Goal: Share content: Share content

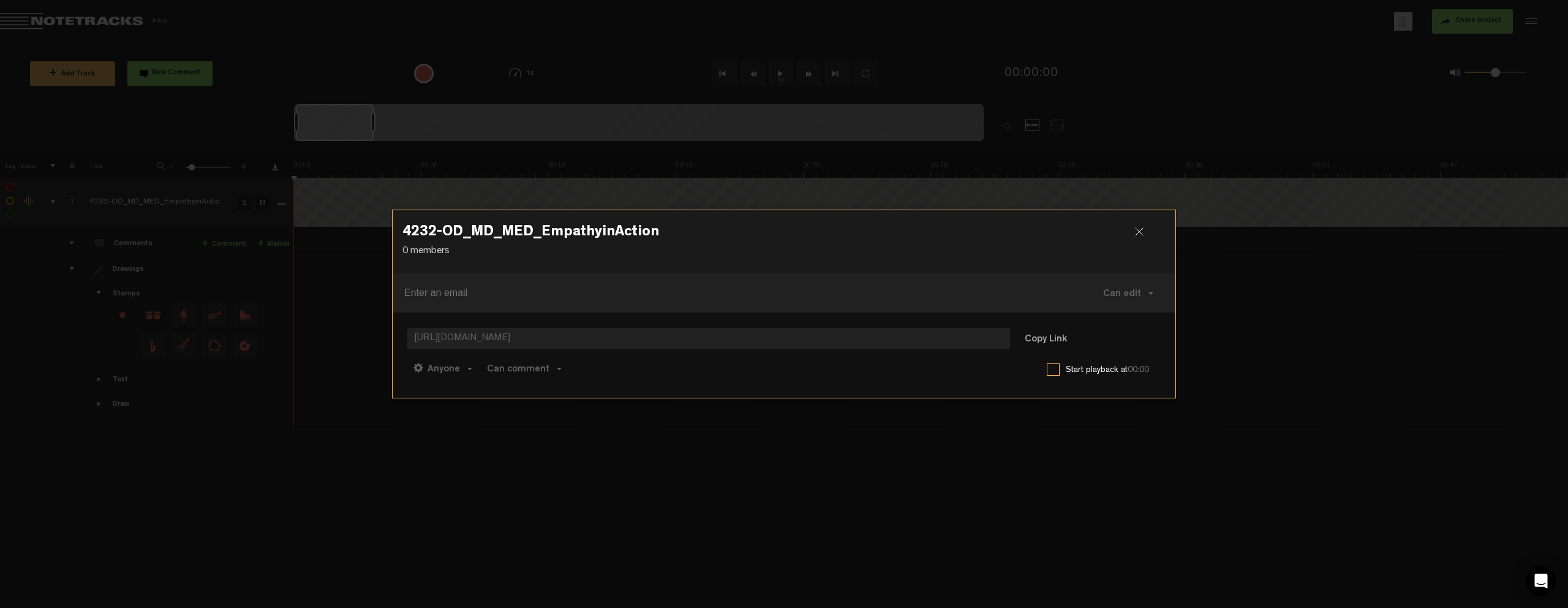
click at [100, 26] on div at bounding box center [784, 304] width 1568 height 608
click at [1140, 228] on div at bounding box center [1144, 237] width 18 height 18
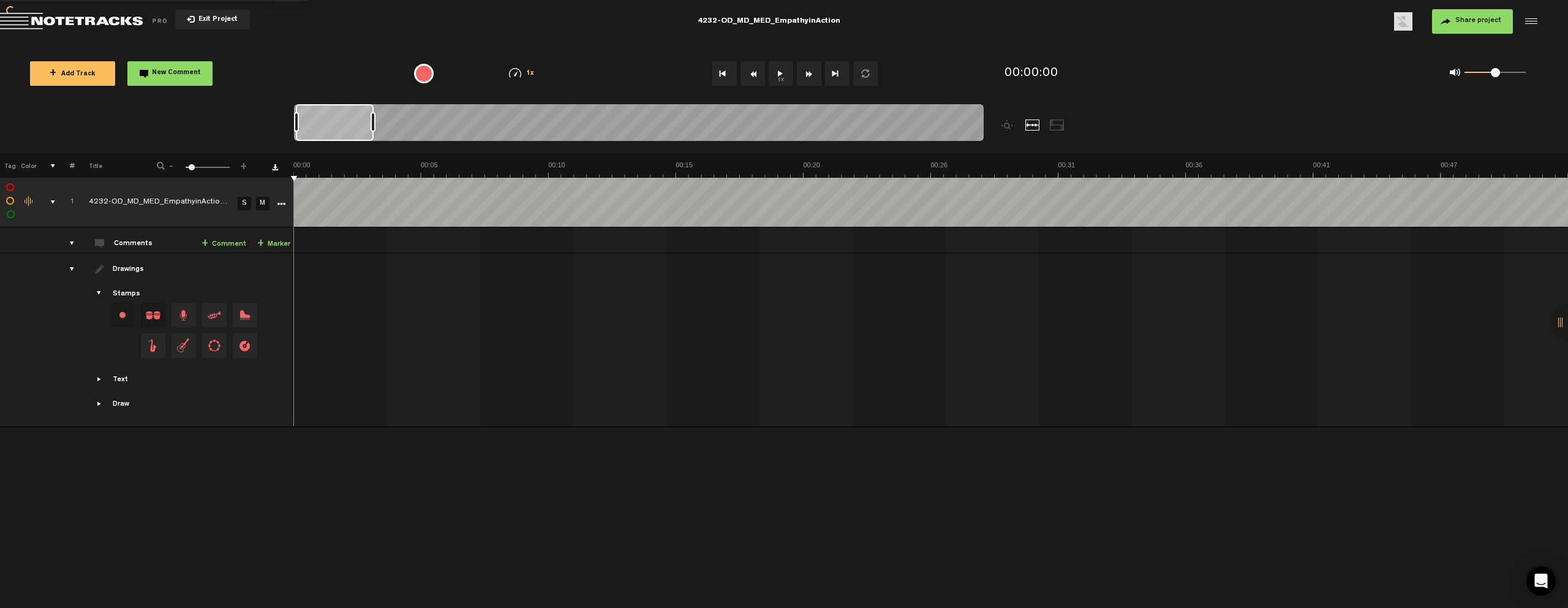
click at [126, 24] on span "Return to Project List" at bounding box center [85, 21] width 172 height 17
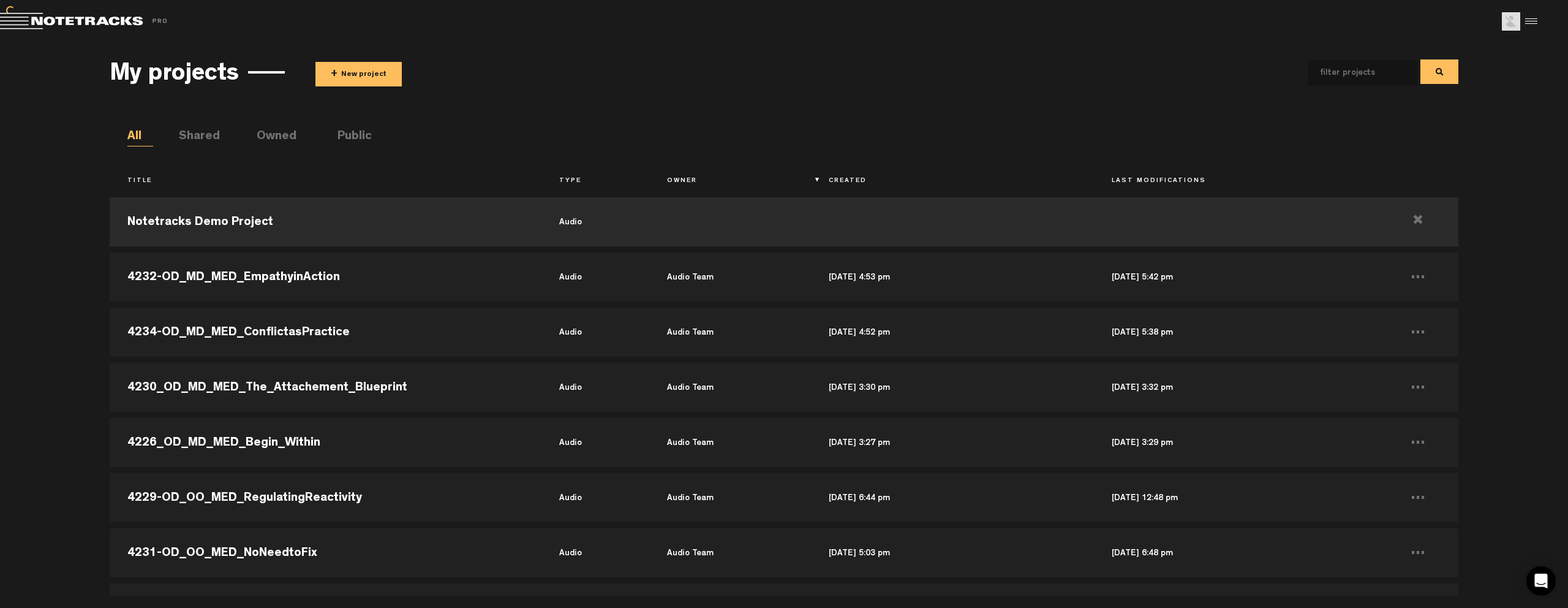
click at [341, 76] on button "+ New project" at bounding box center [358, 74] width 86 height 25
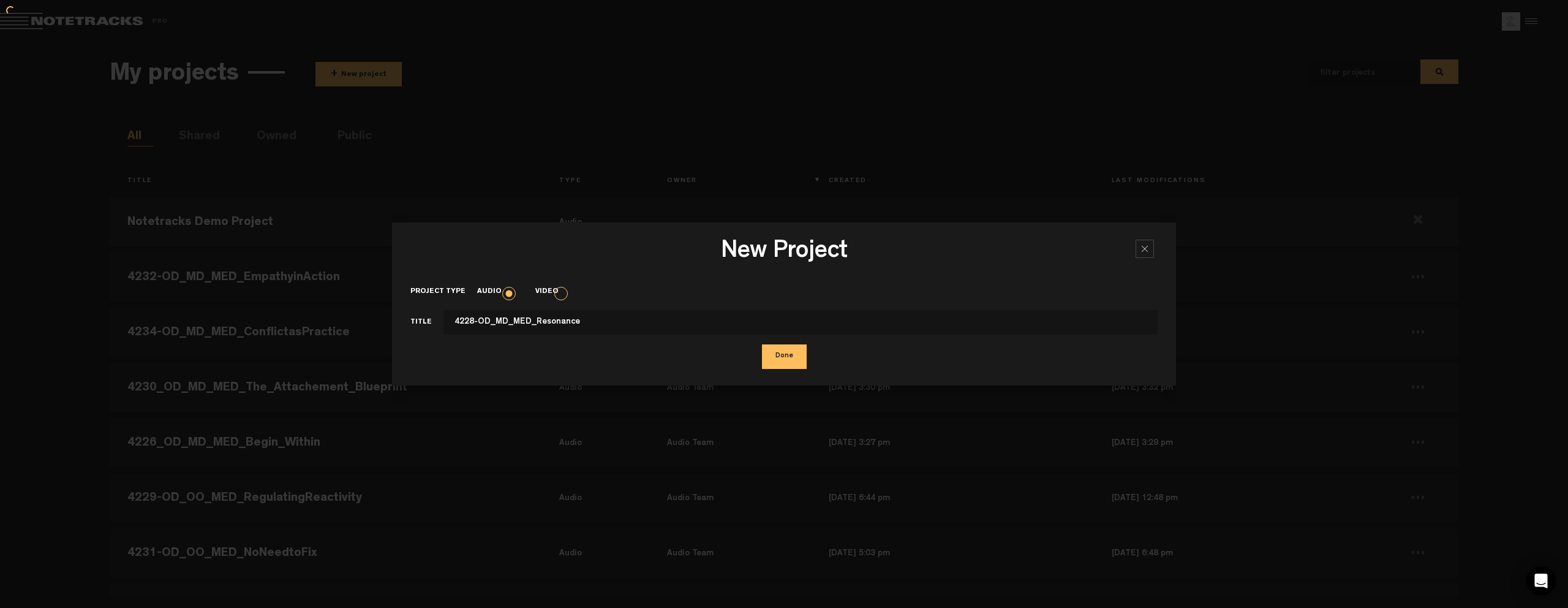
type input "4228-OD_MD_MED_Resonance"
click at [776, 350] on button "Done" at bounding box center [784, 356] width 45 height 25
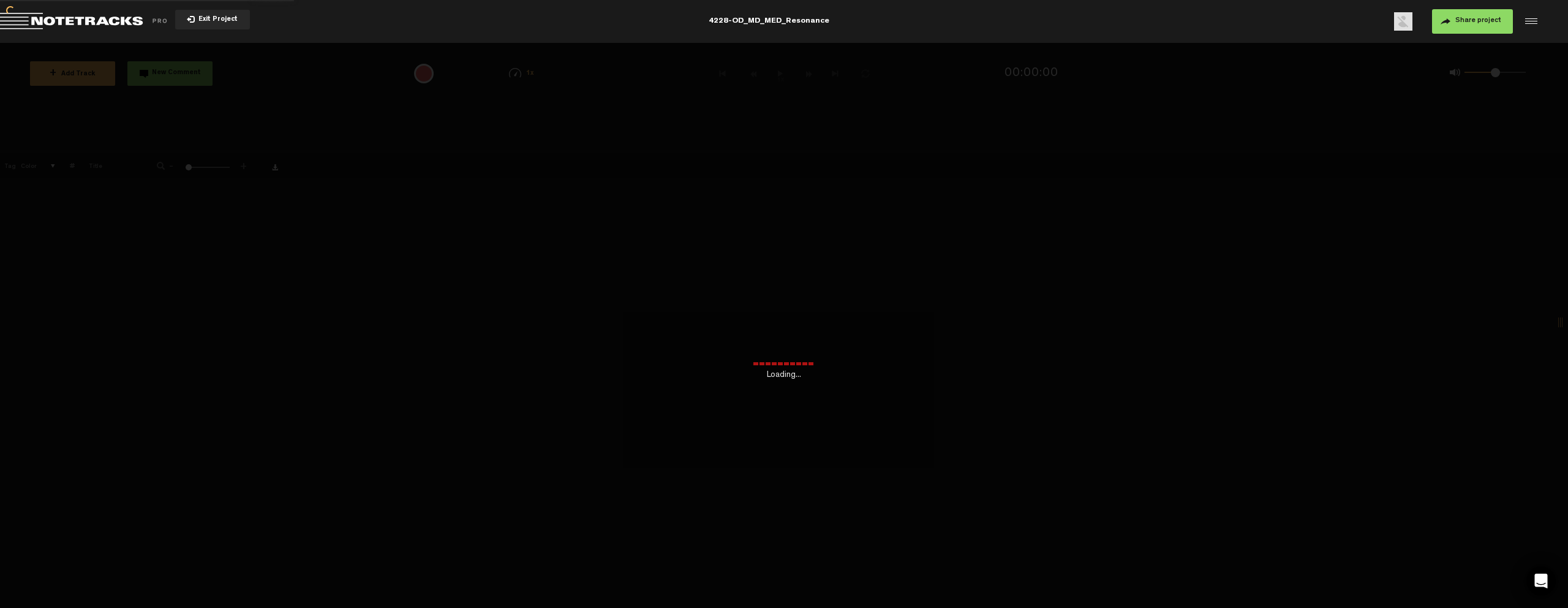
click at [403, 43] on div "Loading... + Add Track New Comment 1x 0.25x 0.5x 0.75x 1x 1.25x 1.5x 1.75x 2x A…" at bounding box center [784, 43] width 1568 height 0
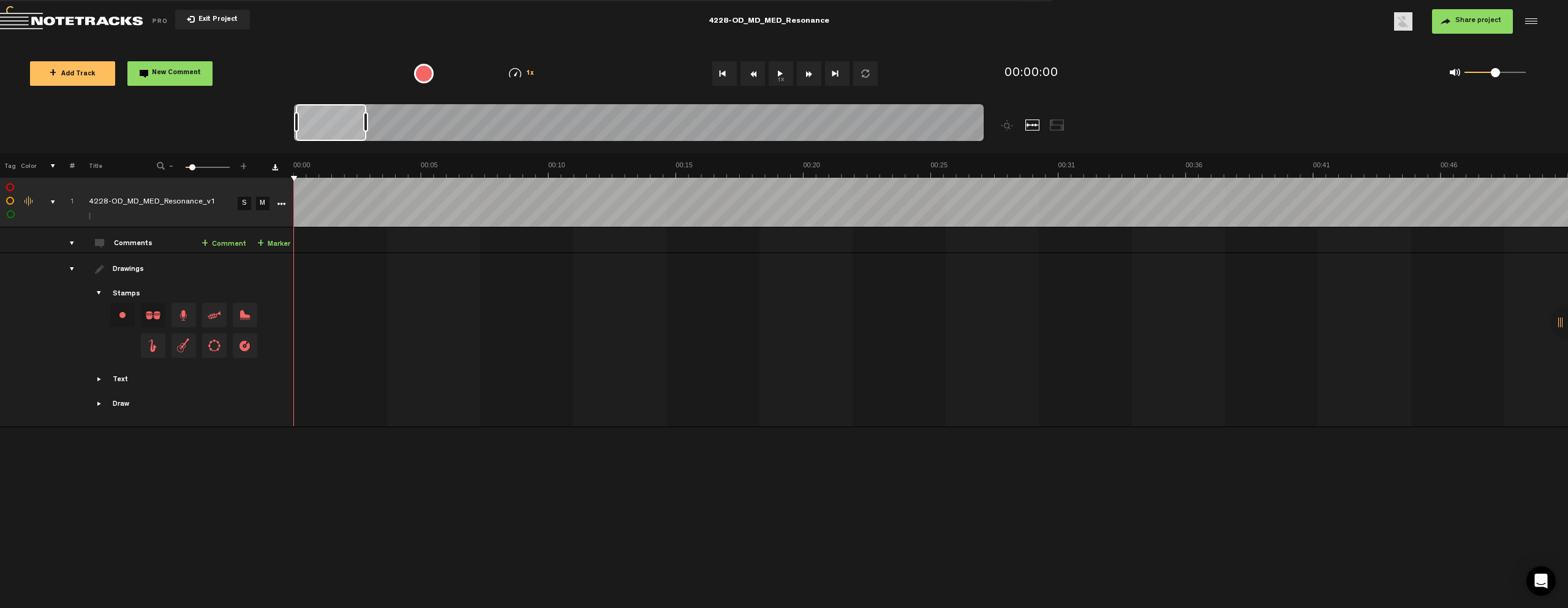
click at [1464, 25] on button "Share project" at bounding box center [1472, 21] width 81 height 25
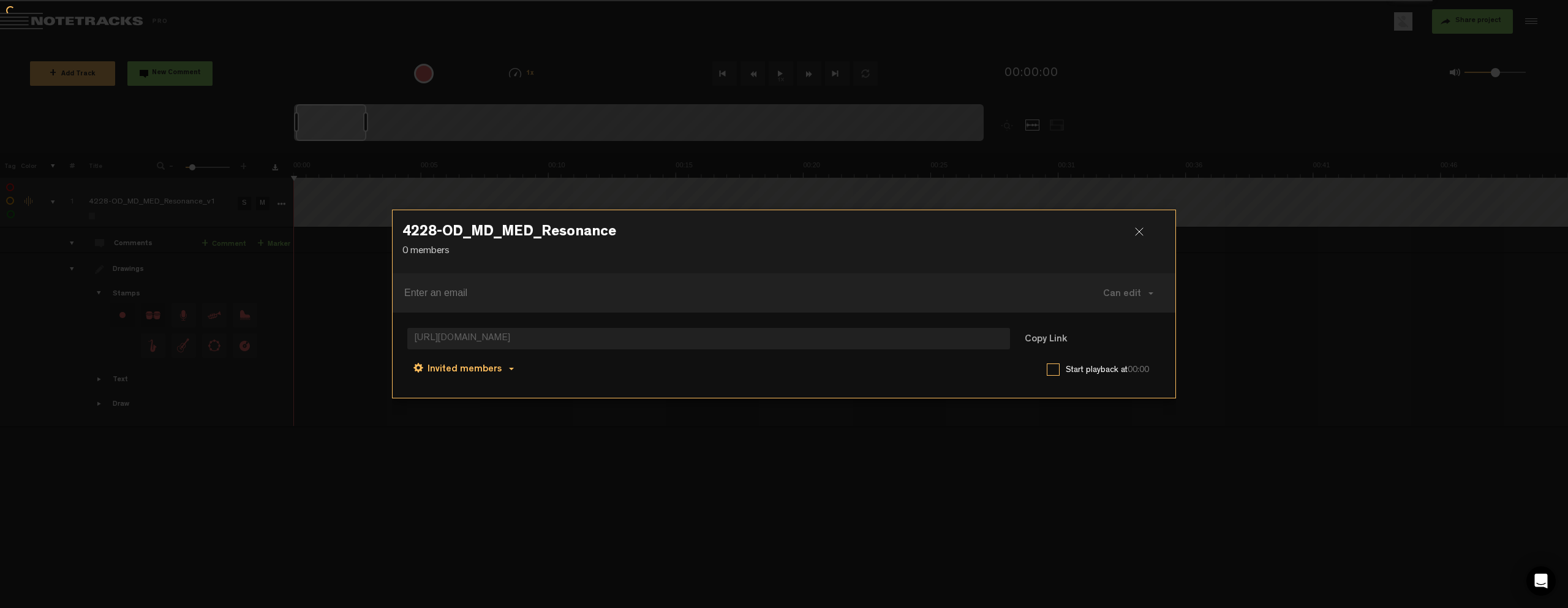
click at [516, 369] on button "Invited members" at bounding box center [464, 369] width 113 height 29
click at [490, 376] on link "Anyone" at bounding box center [466, 370] width 93 height 18
click at [1043, 339] on button "Copy Link" at bounding box center [1045, 339] width 66 height 25
